Goal: Task Accomplishment & Management: Manage account settings

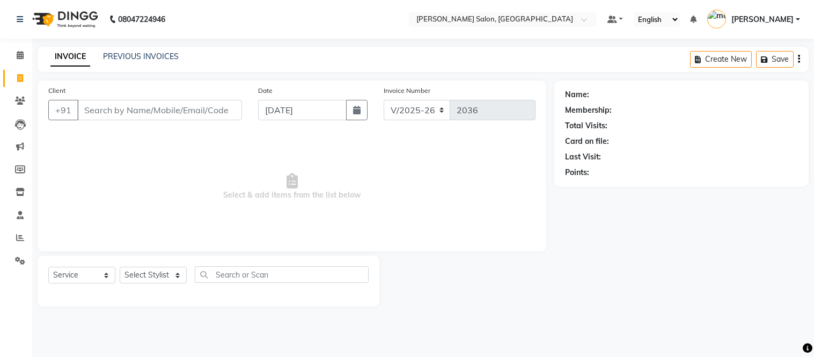
select select "6469"
select select "service"
click at [480, 159] on span "Select & add items from the list below" at bounding box center [291, 186] width 487 height 107
click at [20, 216] on icon at bounding box center [20, 215] width 7 height 8
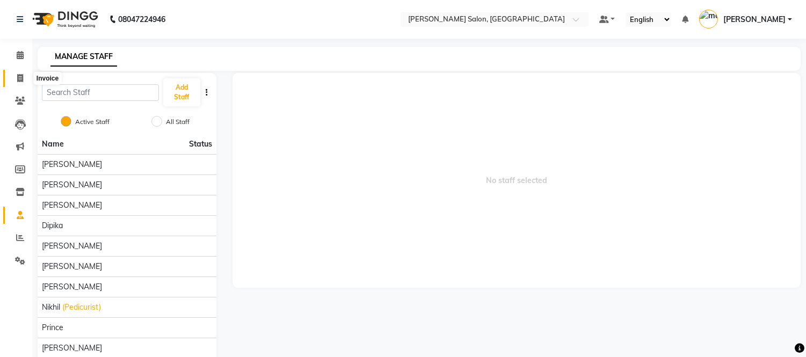
click at [17, 81] on icon at bounding box center [20, 78] width 6 height 8
select select "6469"
select select "service"
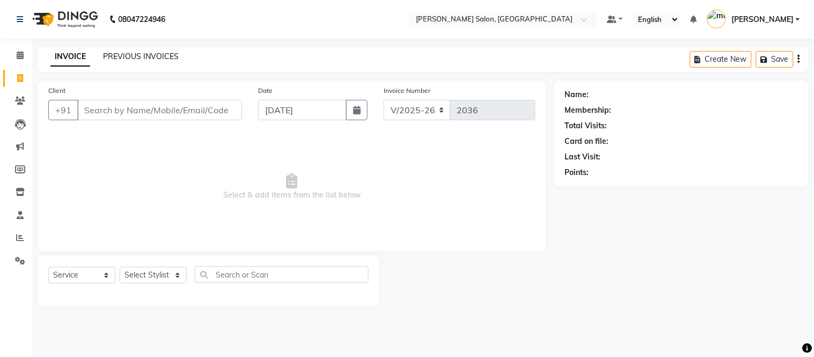
click at [128, 53] on link "PREVIOUS INVOICES" at bounding box center [141, 57] width 76 height 10
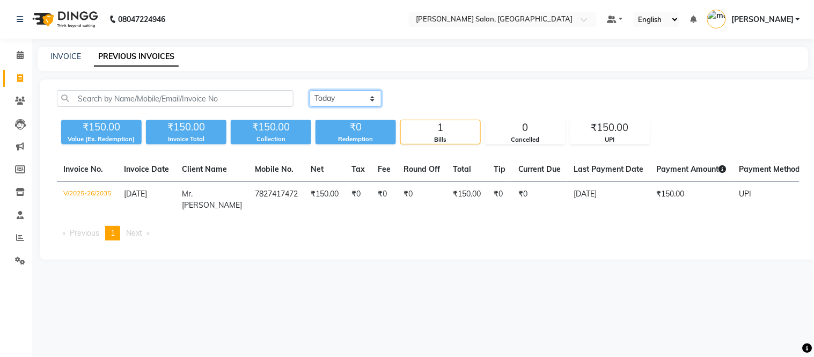
click at [369, 97] on select "[DATE] [DATE] Custom Range" at bounding box center [346, 98] width 72 height 17
select select "[DATE]"
click at [310, 90] on select "[DATE] [DATE] Custom Range" at bounding box center [346, 98] width 72 height 17
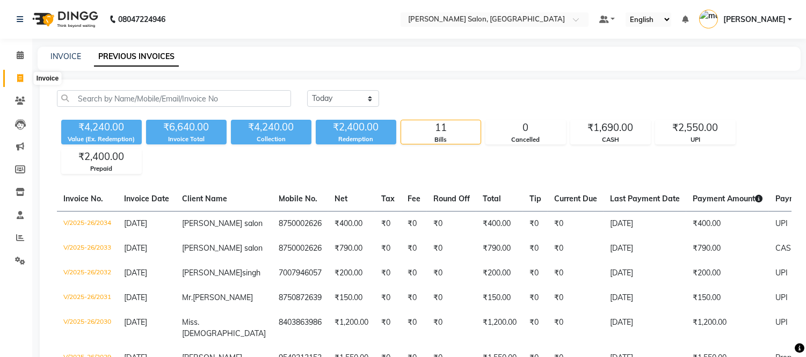
click at [18, 78] on icon at bounding box center [20, 78] width 6 height 8
select select "6469"
select select "service"
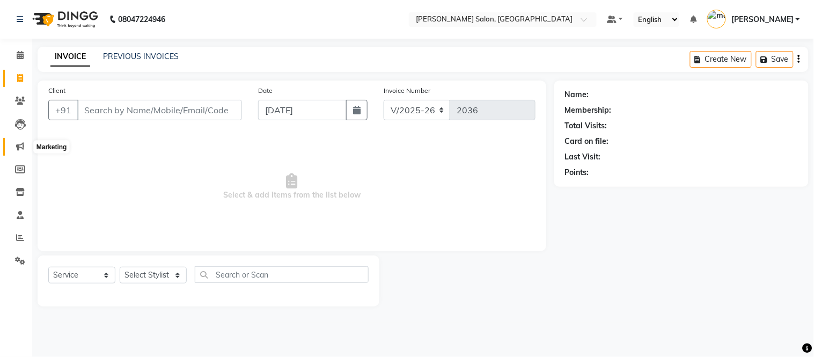
click at [19, 141] on span at bounding box center [20, 147] width 19 height 12
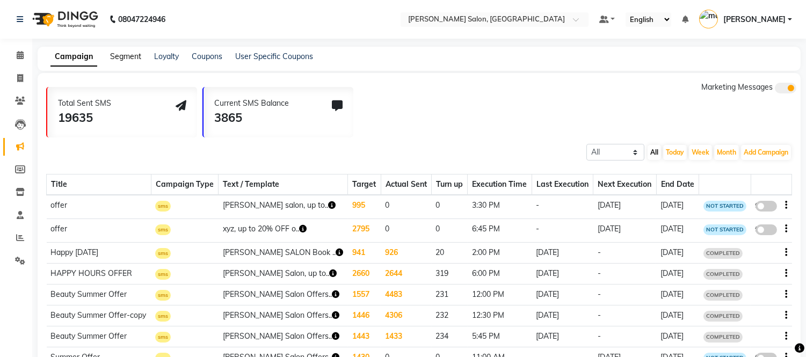
click at [126, 53] on link "Segment" at bounding box center [125, 57] width 31 height 10
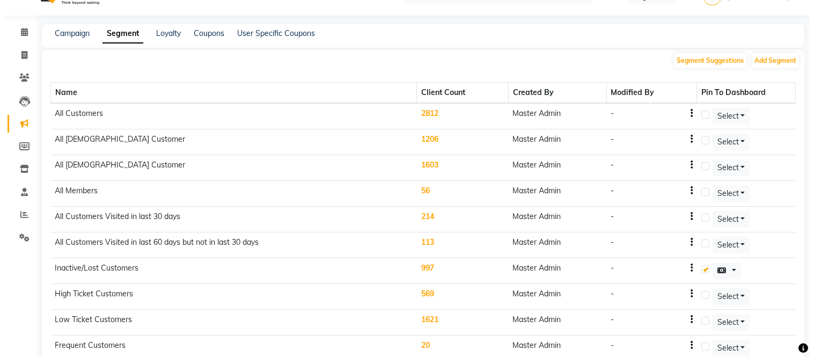
scroll to position [23, 0]
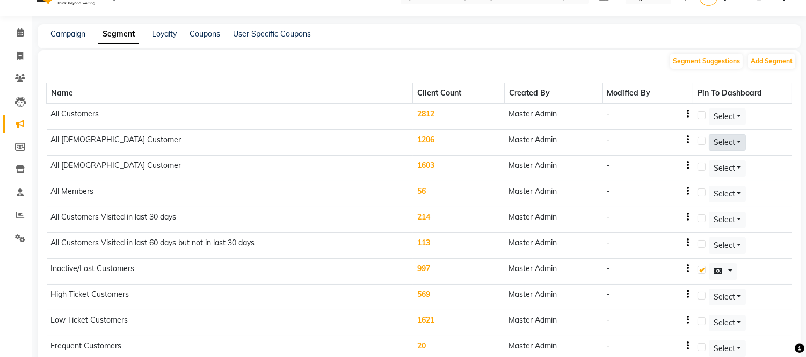
click at [726, 138] on span "Select" at bounding box center [723, 142] width 21 height 10
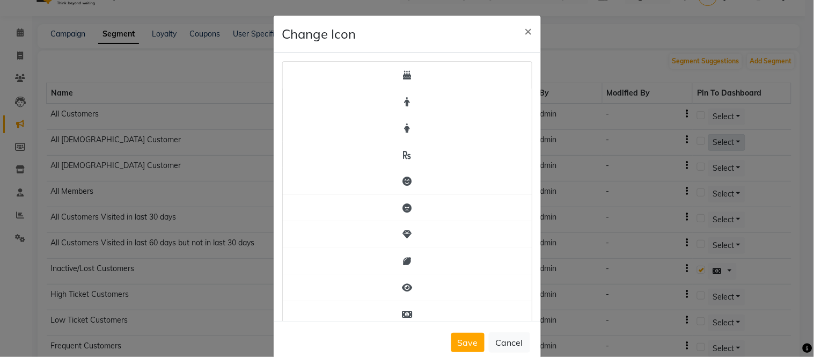
click at [726, 138] on ngb-modal-window "Change Icon × Save Cancel" at bounding box center [407, 178] width 814 height 357
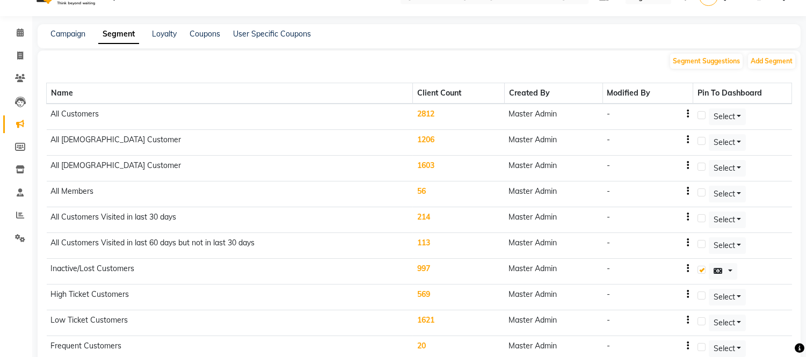
click at [703, 141] on label at bounding box center [701, 141] width 8 height 8
click at [703, 141] on input "checkbox" at bounding box center [700, 141] width 7 height 7
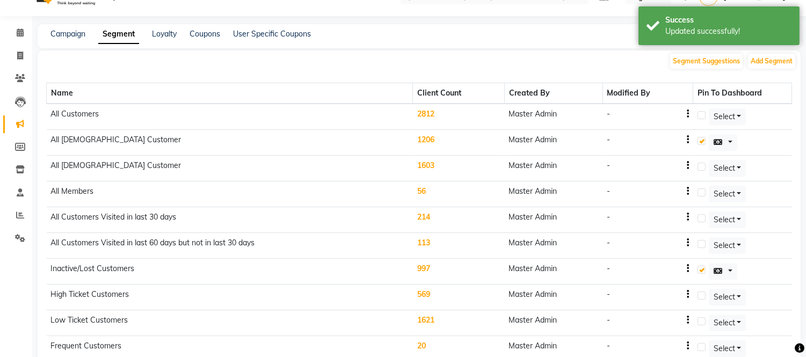
click at [703, 141] on label at bounding box center [701, 141] width 8 height 8
click at [703, 141] on input "checkbox" at bounding box center [700, 141] width 7 height 7
checkbox input "false"
click at [733, 141] on button at bounding box center [723, 142] width 29 height 17
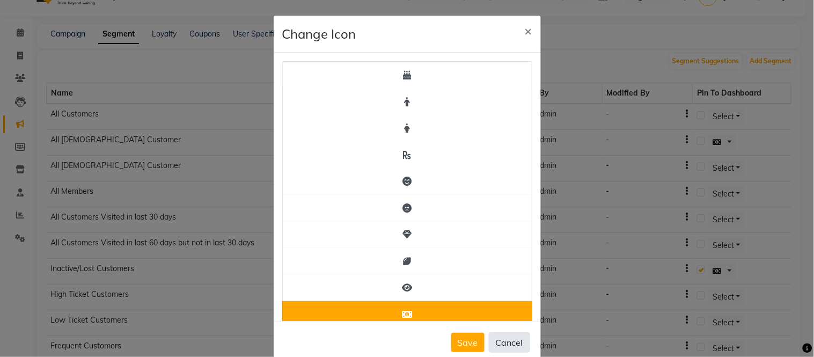
click at [501, 340] on button "Cancel" at bounding box center [509, 342] width 41 height 20
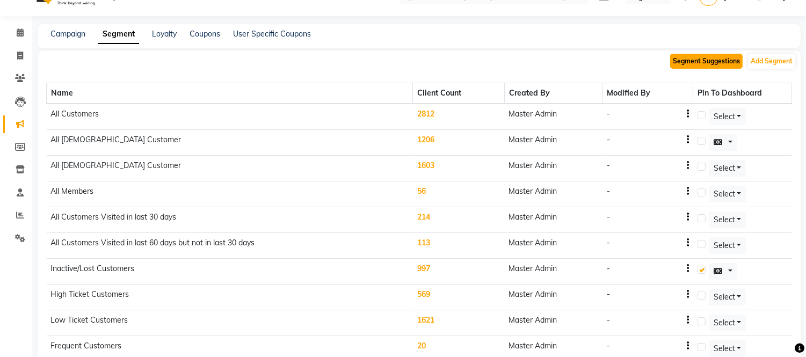
click at [705, 65] on button "Segment Suggestions" at bounding box center [706, 61] width 72 height 15
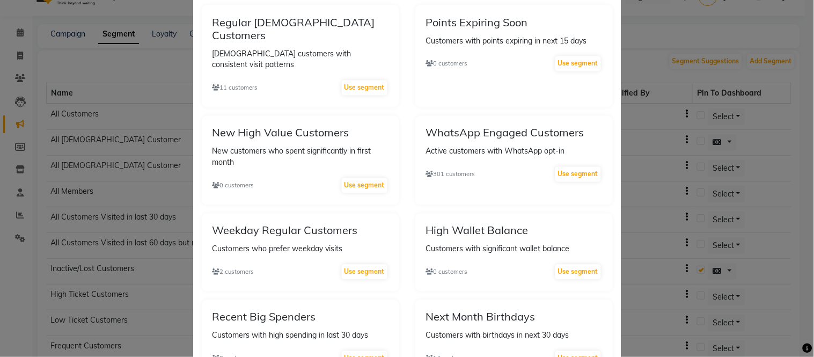
scroll to position [467, 0]
click at [420, 213] on div "High Wallet Balance Customers with significant wallet balance 0 customers Use s…" at bounding box center [514, 252] width 198 height 78
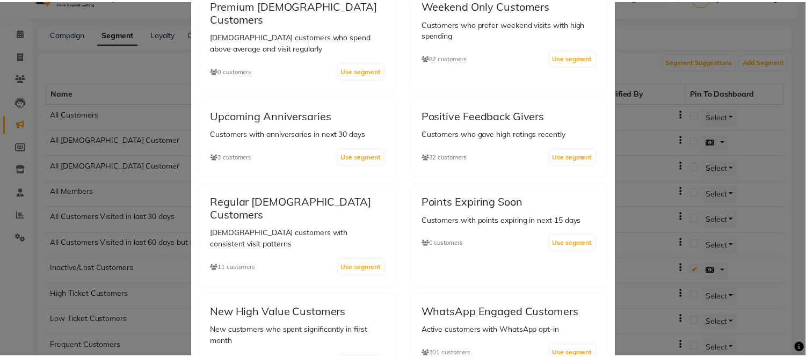
scroll to position [0, 0]
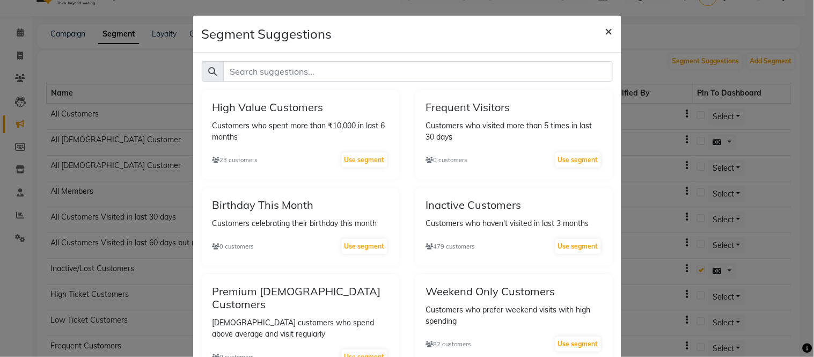
click at [605, 30] on span "×" at bounding box center [609, 31] width 8 height 16
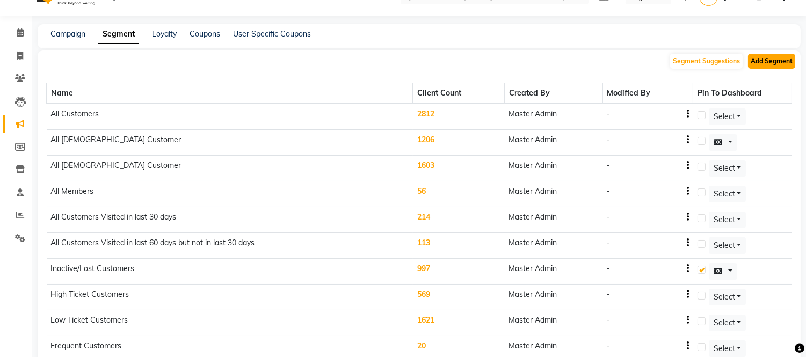
click at [765, 59] on button "Add Segment" at bounding box center [771, 61] width 47 height 15
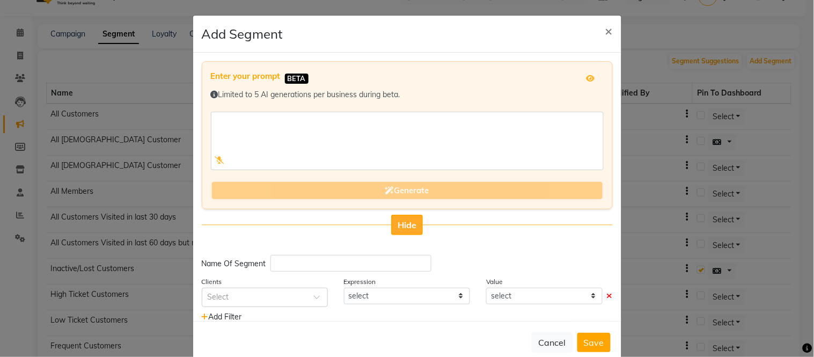
click at [403, 222] on span "Hide" at bounding box center [407, 225] width 19 height 11
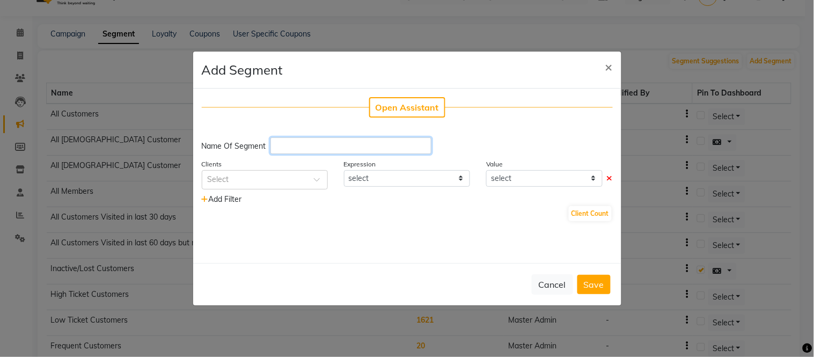
click at [353, 143] on input "text" at bounding box center [351, 145] width 161 height 17
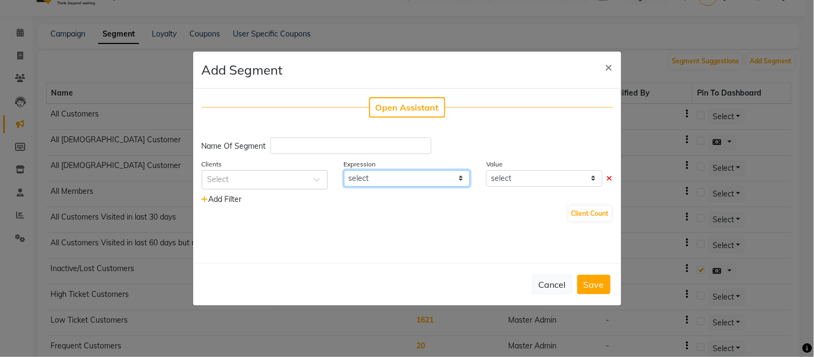
click at [459, 177] on select "select" at bounding box center [407, 178] width 126 height 17
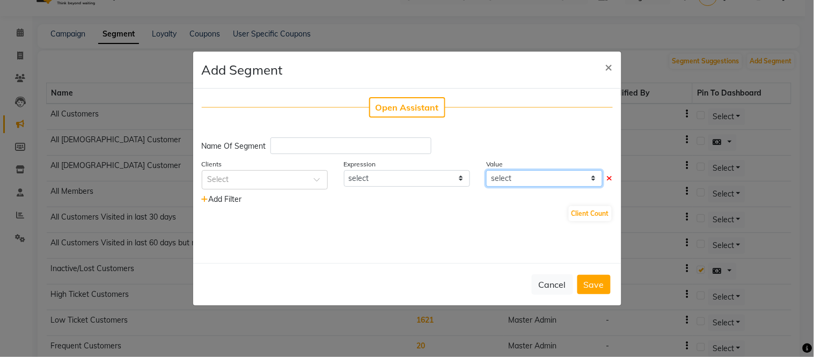
click at [594, 176] on select "select" at bounding box center [544, 178] width 116 height 17
click at [608, 66] on span "×" at bounding box center [609, 67] width 8 height 16
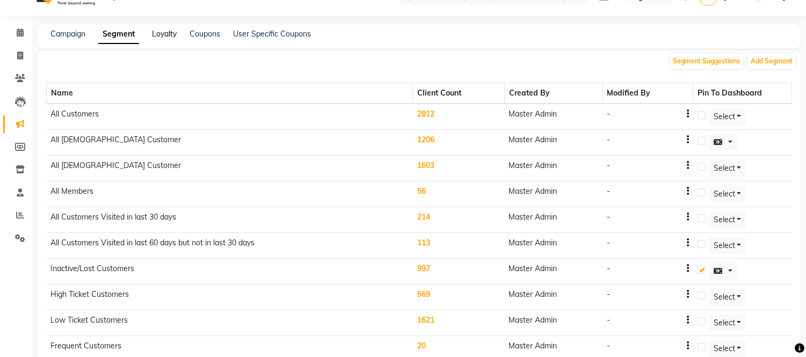
click at [162, 34] on link "Loyalty" at bounding box center [164, 34] width 25 height 10
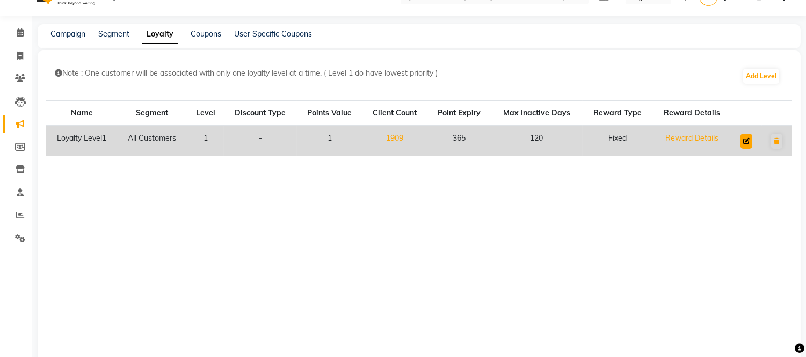
click at [743, 140] on icon at bounding box center [746, 141] width 6 height 6
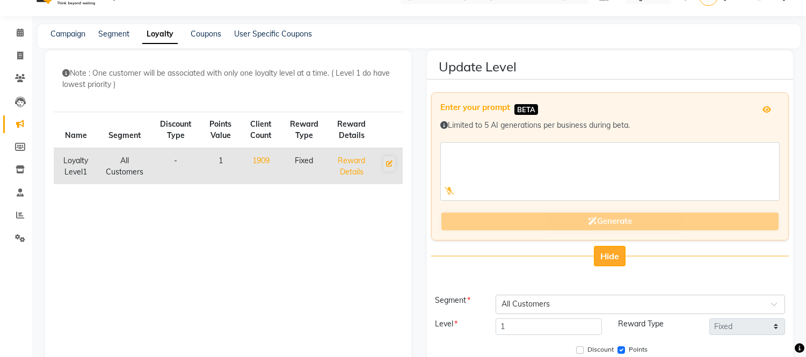
click at [610, 253] on span "Hide" at bounding box center [609, 256] width 19 height 11
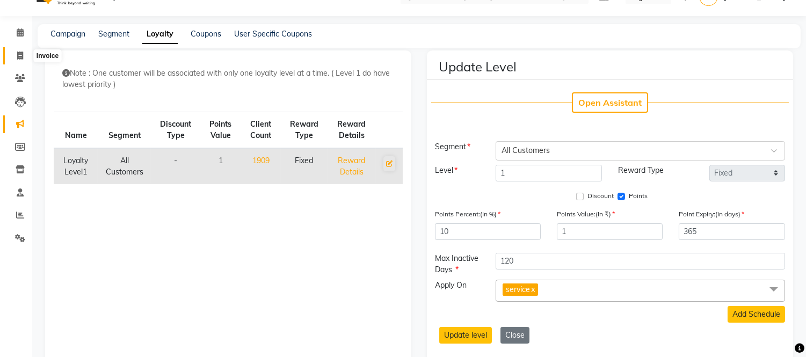
click at [18, 50] on span at bounding box center [20, 56] width 19 height 12
select select "6469"
select select "service"
